Goal: Find specific page/section: Find specific page/section

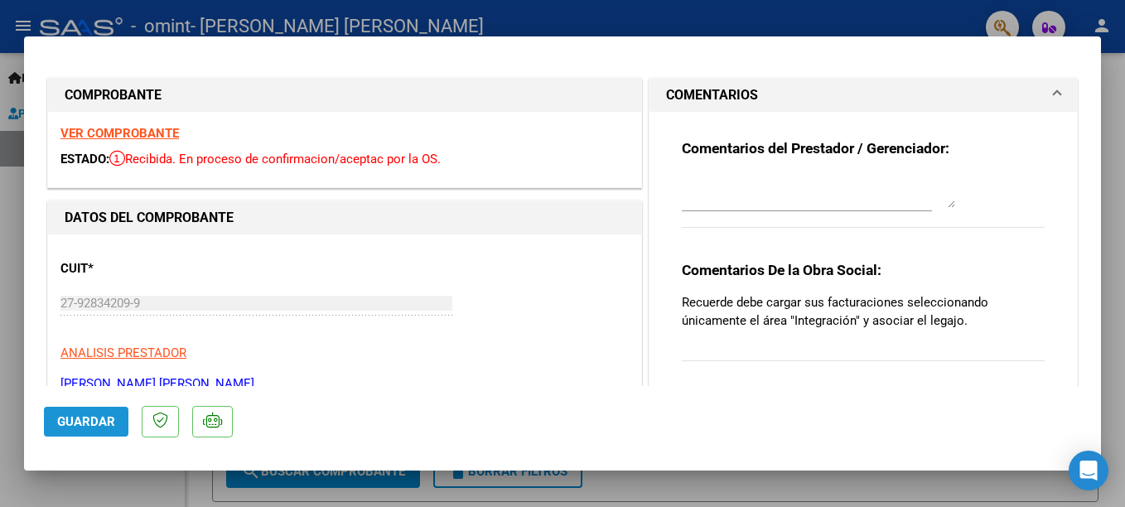
click at [95, 425] on span "Guardar" at bounding box center [86, 421] width 58 height 15
click at [1114, 127] on div at bounding box center [562, 253] width 1125 height 507
type input "$ 0,00"
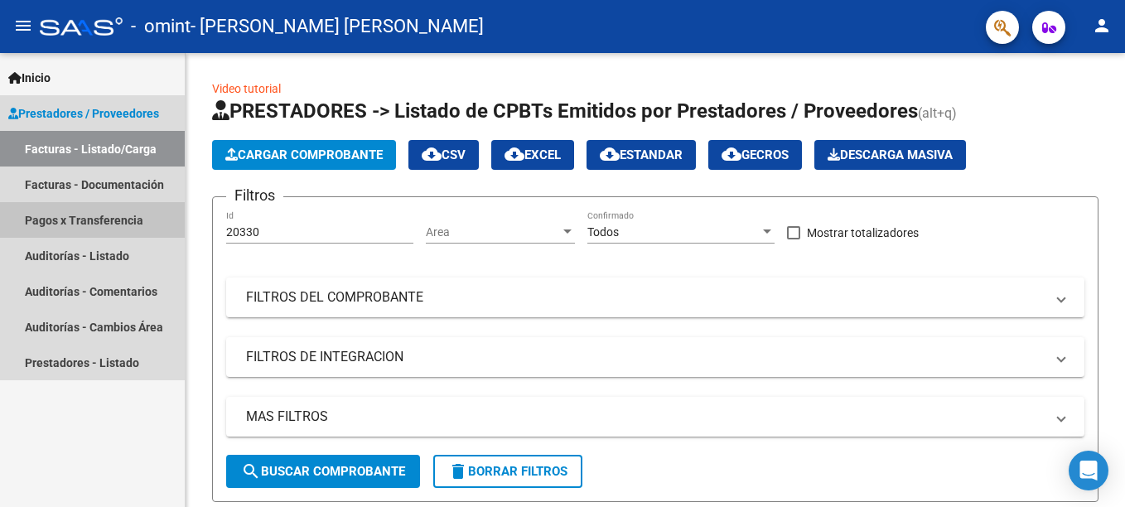
click at [78, 220] on link "Pagos x Transferencia" at bounding box center [92, 220] width 185 height 36
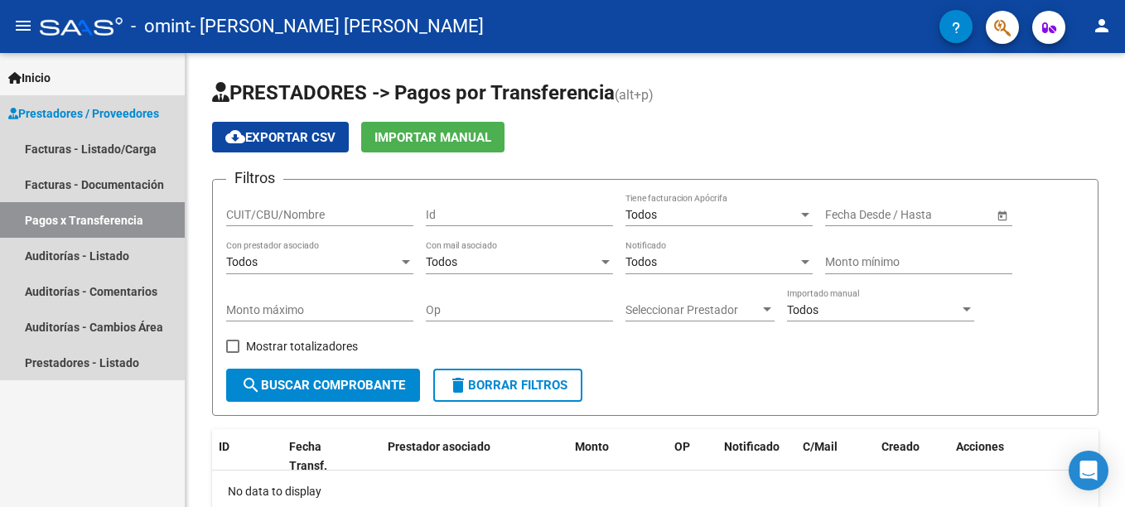
click at [78, 220] on link "Pagos x Transferencia" at bounding box center [92, 220] width 185 height 36
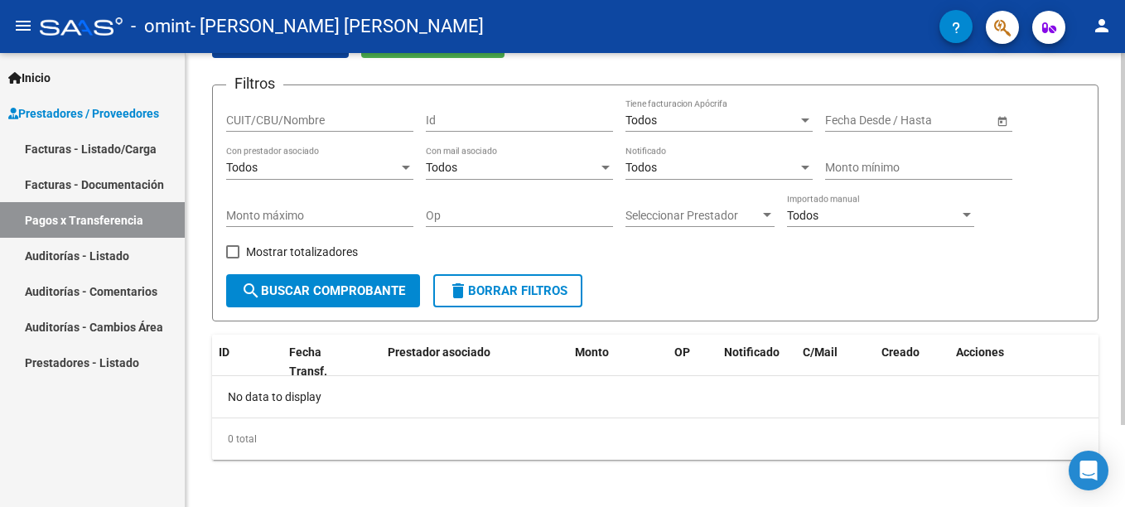
scroll to position [100, 0]
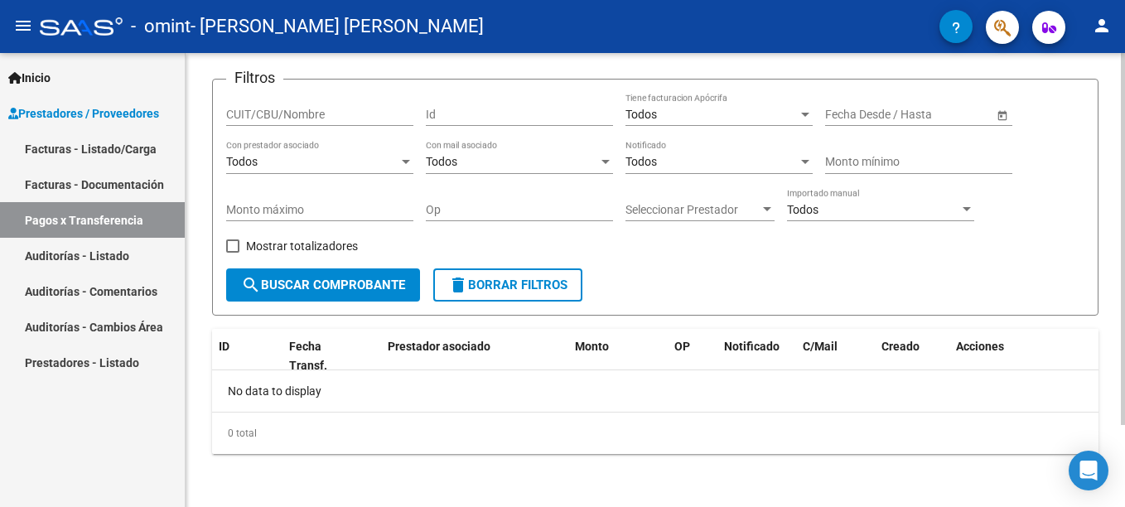
click at [1120, 296] on div "PRESTADORES -> Pagos por Transferencia (alt+p) cloud_download Exportar CSV Impo…" at bounding box center [658, 230] width 944 height 554
drag, startPoint x: 1120, startPoint y: 296, endPoint x: 1124, endPoint y: 188, distance: 107.8
click at [1124, 188] on html "menu - omint - [PERSON_NAME] [PERSON_NAME] person Inicio Instructivos Contacto …" at bounding box center [562, 253] width 1125 height 507
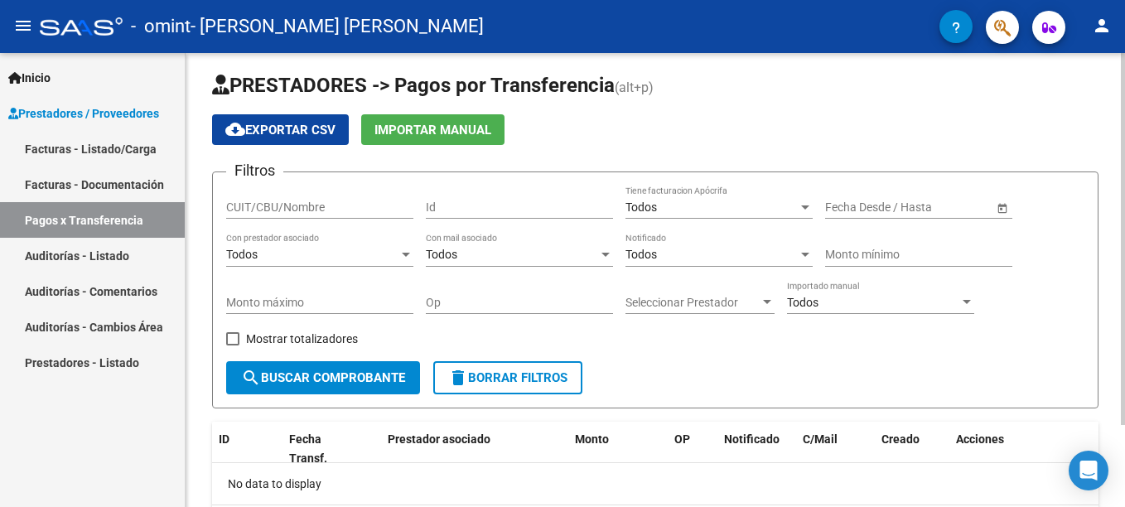
scroll to position [0, 0]
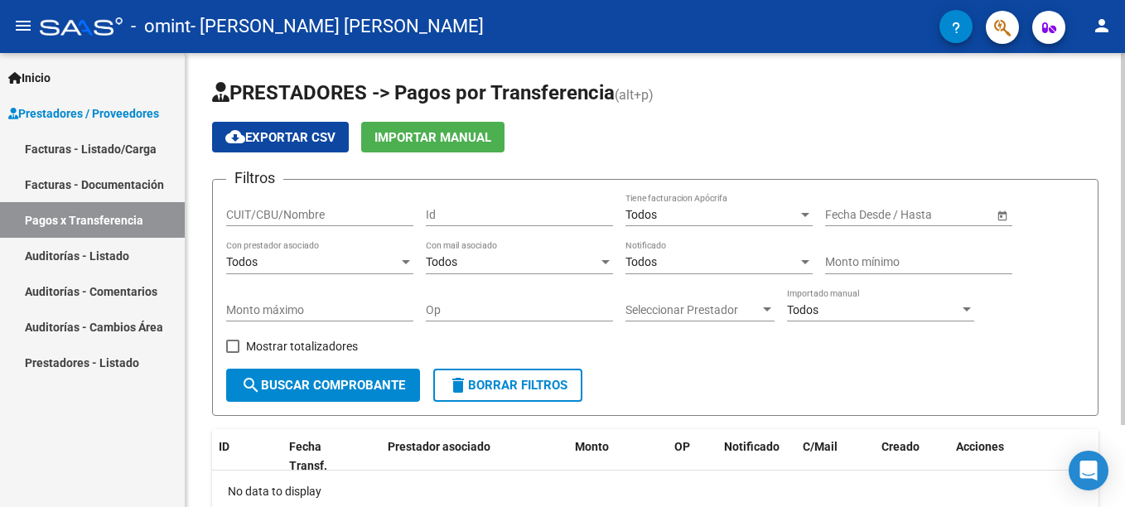
click at [1124, 117] on html "menu - omint - [PERSON_NAME] [PERSON_NAME] person Inicio Instructivos Contacto …" at bounding box center [562, 253] width 1125 height 507
